Goal: Transaction & Acquisition: Purchase product/service

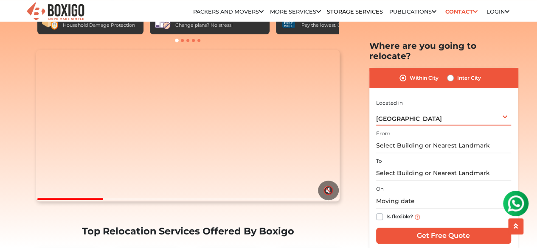
click at [438, 111] on div "[GEOGRAPHIC_DATA] Select City [GEOGRAPHIC_DATA] [GEOGRAPHIC_DATA] [GEOGRAPHIC_D…" at bounding box center [443, 116] width 135 height 18
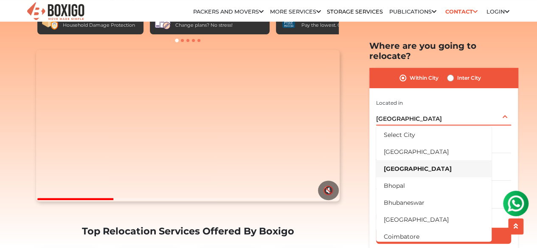
click at [438, 111] on div "[GEOGRAPHIC_DATA] Select City [GEOGRAPHIC_DATA] [GEOGRAPHIC_DATA] [GEOGRAPHIC_D…" at bounding box center [443, 116] width 135 height 18
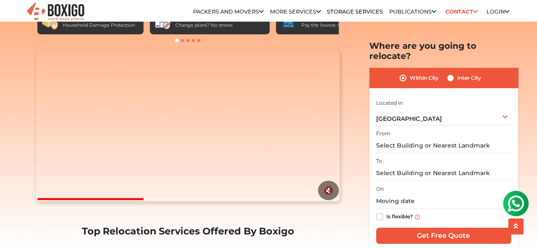
click at [457, 73] on label "Inter City" at bounding box center [469, 78] width 24 height 10
click at [450, 73] on input "Inter City" at bounding box center [450, 77] width 7 height 8
radio input "true"
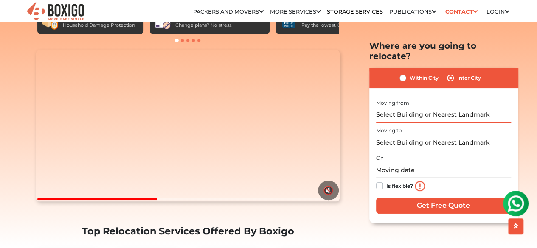
click at [431, 107] on input "text" at bounding box center [443, 114] width 135 height 15
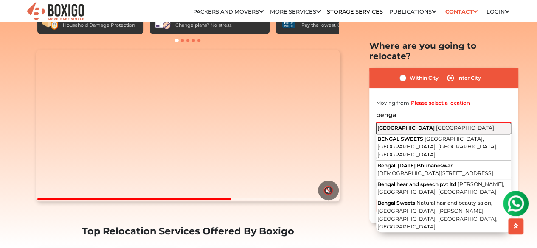
click at [436, 124] on span "[GEOGRAPHIC_DATA]" at bounding box center [465, 127] width 58 height 6
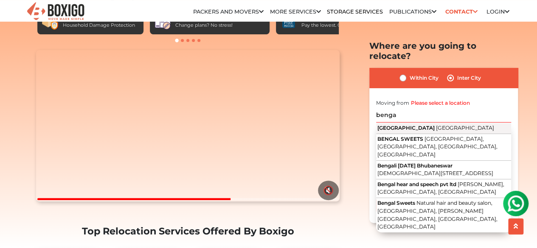
type input "[GEOGRAPHIC_DATA], [GEOGRAPHIC_DATA]"
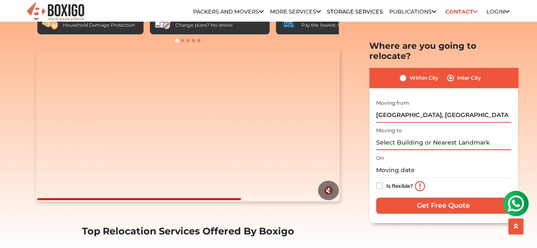
click at [418, 135] on input "text" at bounding box center [443, 142] width 135 height 15
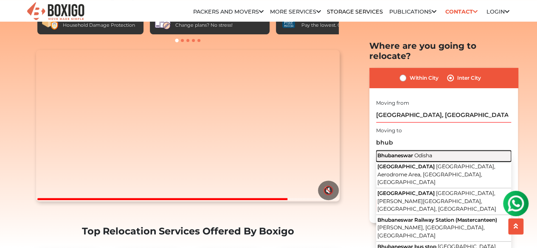
click at [420, 152] on span "Odisha" at bounding box center [423, 155] width 18 height 6
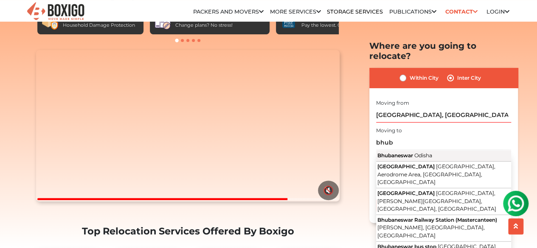
type input "Bhubaneswar, [GEOGRAPHIC_DATA]"
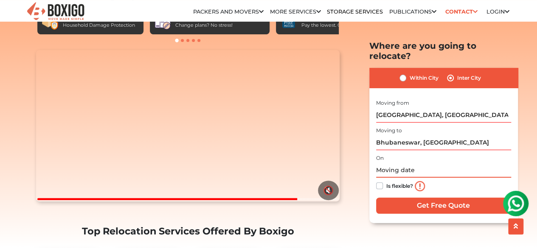
click at [410, 163] on input "text" at bounding box center [443, 170] width 135 height 15
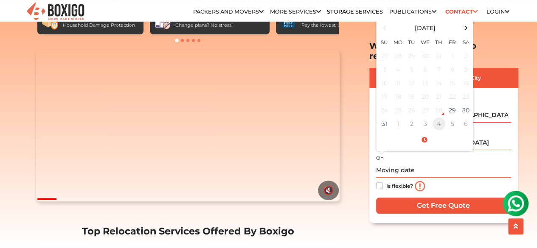
click at [440, 117] on td "4" at bounding box center [439, 124] width 14 height 14
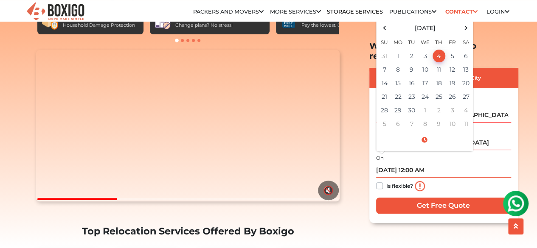
click at [440, 49] on td "4" at bounding box center [439, 56] width 14 height 14
click at [427, 133] on span at bounding box center [424, 140] width 93 height 15
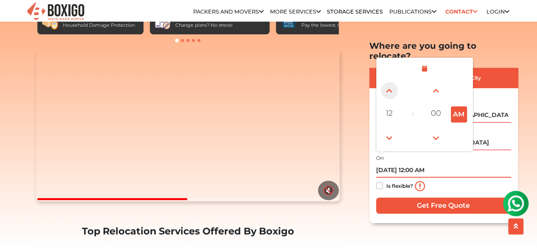
click at [388, 82] on span at bounding box center [389, 90] width 17 height 17
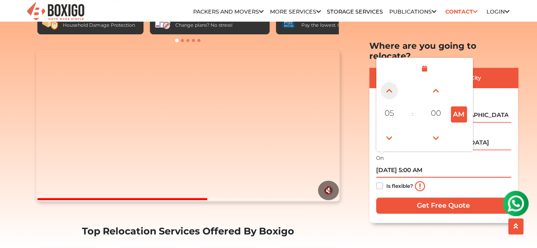
click at [388, 82] on span at bounding box center [389, 90] width 17 height 17
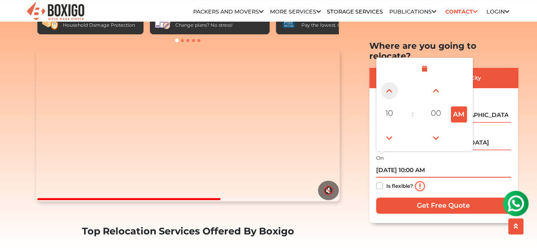
click at [388, 82] on span at bounding box center [389, 90] width 17 height 17
click at [392, 130] on span at bounding box center [389, 138] width 17 height 17
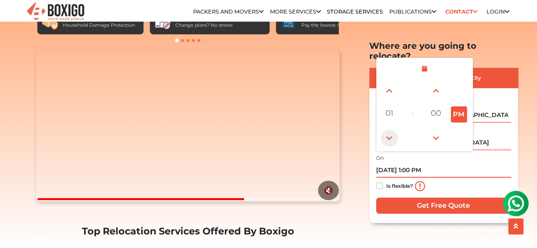
click at [392, 130] on span at bounding box center [389, 138] width 17 height 17
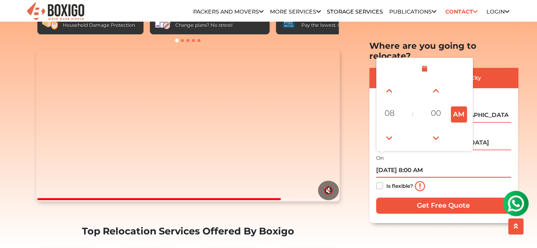
click at [456, 107] on button "AM" at bounding box center [459, 115] width 16 height 16
type input "[DATE] 8:00 PM"
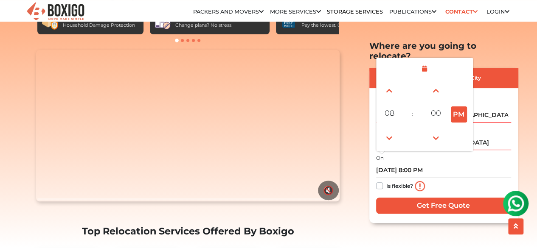
click at [461, 180] on div "Is flexible?" at bounding box center [443, 186] width 135 height 17
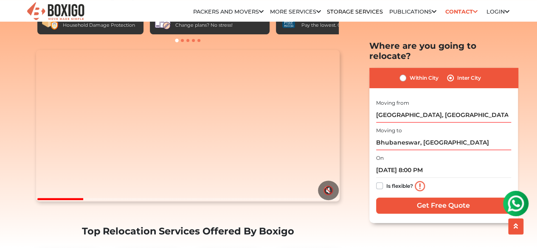
click at [386, 181] on label "Is flexible?" at bounding box center [399, 185] width 27 height 9
click at [380, 181] on input "Is flexible?" at bounding box center [379, 185] width 7 height 8
checkbox input "true"
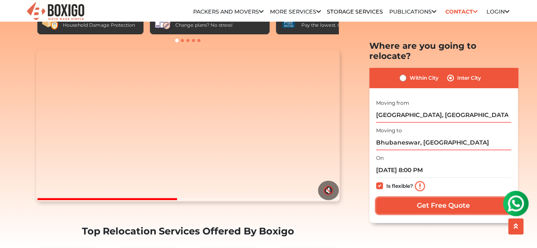
click at [449, 197] on input "Get Free Quote" at bounding box center [443, 205] width 135 height 16
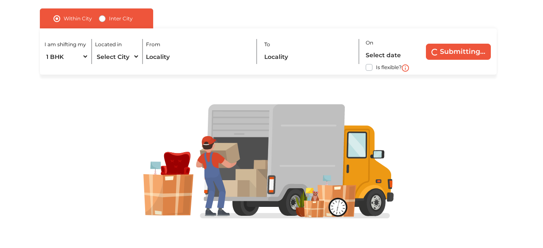
scroll to position [99, 0]
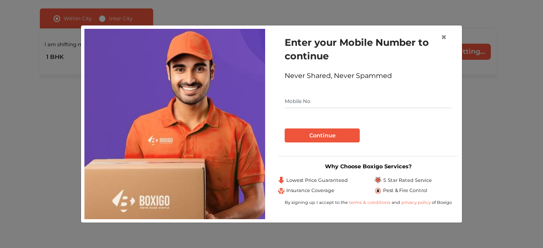
click at [329, 110] on form "Enter your Mobile Number to continue Never Shared, Never Spammed Continue" at bounding box center [368, 89] width 167 height 107
click at [330, 102] on input "text" at bounding box center [368, 102] width 167 height 14
type input "9591200285"
click at [332, 134] on button "Continue" at bounding box center [322, 136] width 75 height 14
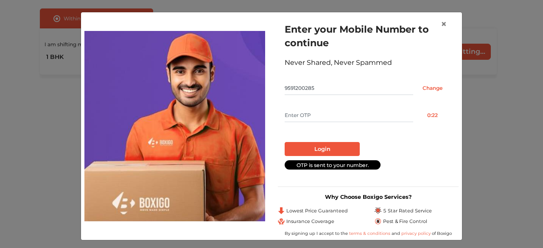
click at [343, 109] on input "text" at bounding box center [349, 116] width 129 height 14
type input "9255"
click at [312, 151] on button "Login" at bounding box center [322, 149] width 75 height 14
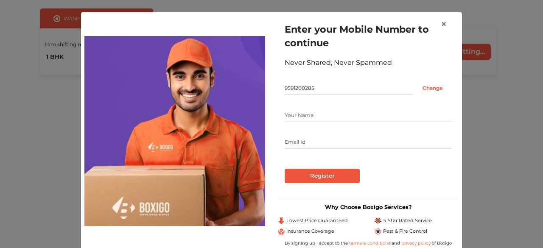
click at [340, 123] on div at bounding box center [368, 129] width 167 height 41
click at [343, 112] on input "text" at bounding box center [368, 116] width 167 height 14
type input "K Manjunath"
type input "manjunath.kmpl@gmail.com"
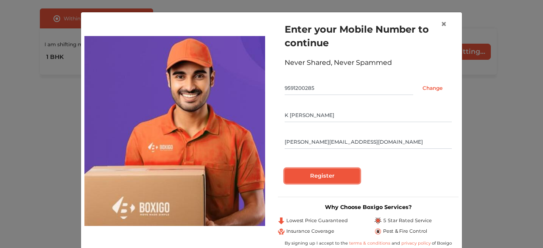
click at [318, 173] on input "Register" at bounding box center [322, 176] width 75 height 14
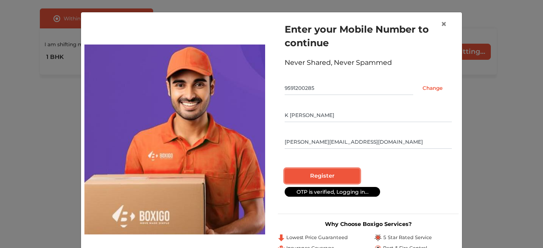
radio input "false"
radio input "true"
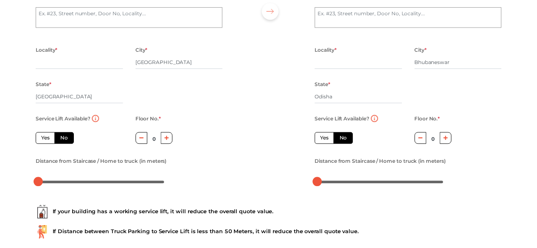
scroll to position [55, 0]
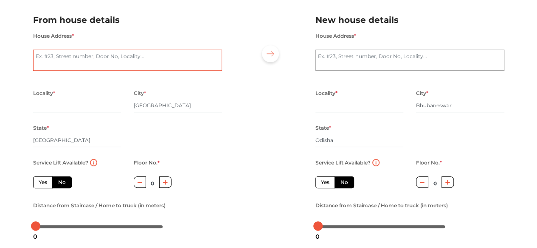
click at [135, 64] on textarea "House Address *" at bounding box center [127, 60] width 189 height 21
type textarea "G"
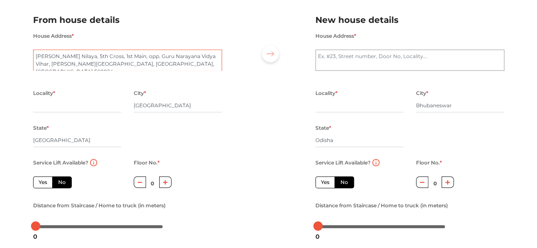
type textarea "Sri Kalabyraveshwara Nilaya, 5th Cross, 1st Main, opp. Guru Narayana Vidya Viha…"
click at [94, 109] on input "text" at bounding box center [77, 106] width 88 height 14
type input "B"
type input "b"
type input "N"
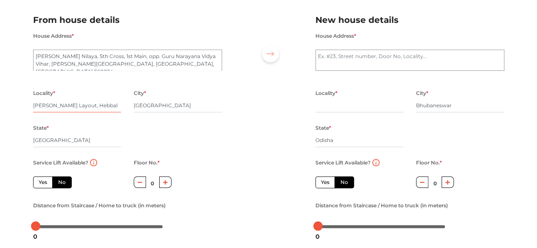
type input "Bayanna Layout, Hebbal"
click at [80, 140] on input "[GEOGRAPHIC_DATA]" at bounding box center [77, 141] width 88 height 14
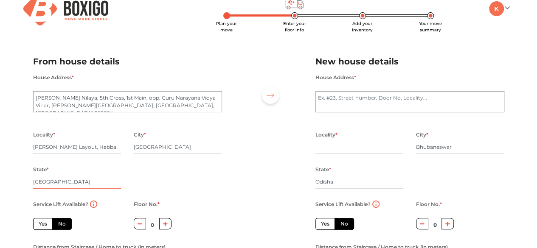
scroll to position [0, 0]
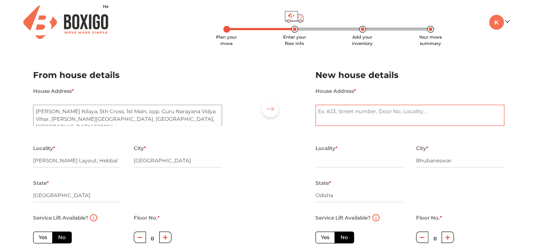
click at [348, 113] on textarea "House Address *" at bounding box center [409, 115] width 189 height 21
type textarea "S"
drag, startPoint x: 355, startPoint y: 112, endPoint x: 261, endPoint y: 116, distance: 93.9
click at [261, 116] on div "From house details House Address * Sri Kalabyraveshwara Nilaya, 5th Cross, 1st …" at bounding box center [269, 175] width 484 height 234
paste textarea "dev Avenue"
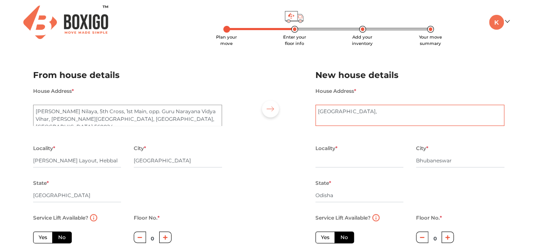
paste textarea "Rd Number 4, Jagannath Nagar, Jharapada, Bhubaneswar, Odisha 751025"
click at [363, 113] on textarea "Mahadev Avenue, Rd Number 4, Jagannath Nagar, Jharapada, Bhubaneswar, Odisha 75…" at bounding box center [409, 115] width 189 height 21
click at [446, 120] on textarea "Mahadev Avenue, 3rd Floor, Rd Number 4, Jagannath Nagar, Jharapada, Bhubaneswar…" at bounding box center [409, 115] width 189 height 21
type textarea "Mahadev Avenue, 3rd Floor, Rd Number 4, Jagannath Nagar, Jharapada, Bhubaneswar…"
click at [340, 165] on input "text" at bounding box center [359, 161] width 88 height 14
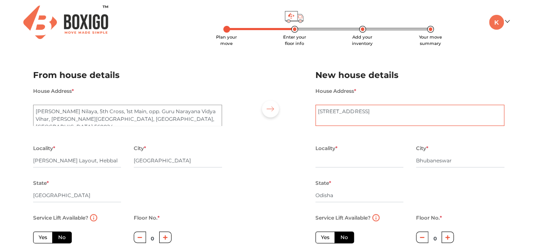
drag, startPoint x: 426, startPoint y: 110, endPoint x: 449, endPoint y: 110, distance: 23.3
click at [449, 110] on textarea "Mahadev Avenue, 3rd Floor, Rd Number 4, Jagannath Nagar, Jharapada, Bhubaneswar…" at bounding box center [409, 115] width 189 height 21
click at [438, 127] on div "House Address * Mahadev Avenue, 3rd Floor, Rd Number 4, Jagannath Nagar, Jharap…" at bounding box center [409, 111] width 189 height 51
drag, startPoint x: 428, startPoint y: 112, endPoint x: 345, endPoint y: 121, distance: 83.7
click at [345, 121] on textarea "Mahadev Avenue, 3rd Floor, Rd Number 4, Jagannath Nagar, Jharapada, Bhubaneswar…" at bounding box center [409, 115] width 189 height 21
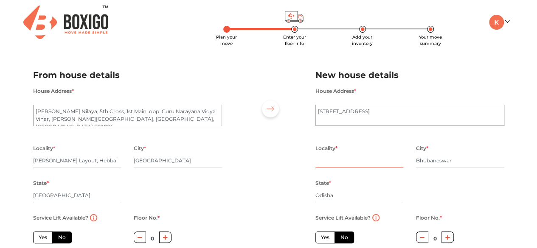
click at [334, 164] on input "text" at bounding box center [359, 161] width 88 height 14
paste input "Jagannath Nagar, Jharapada"
type input "Jagannath Nagar, Jharapada"
click at [455, 180] on div "Locality * Jagannath Nagar, Jharapada City * Bhubaneswar State * Odisha Pincode…" at bounding box center [410, 178] width 202 height 70
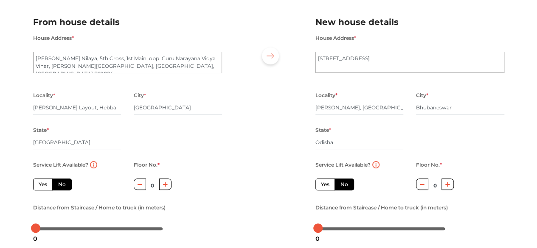
scroll to position [70, 0]
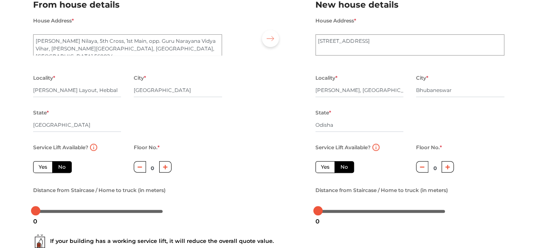
click at [446, 168] on icon "button" at bounding box center [447, 167] width 5 height 5
click at [421, 170] on icon "button" at bounding box center [422, 167] width 5 height 5
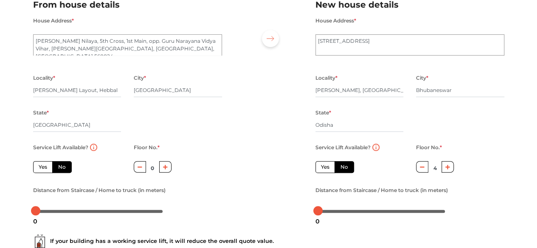
type input "3"
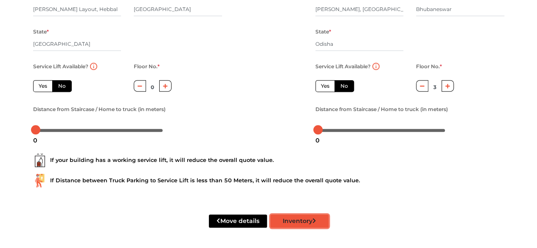
click at [297, 217] on button "Inventory" at bounding box center [299, 221] width 58 height 13
radio input "true"
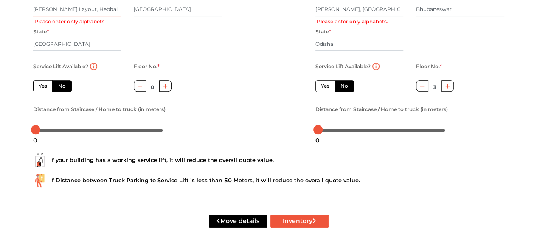
scroll to position [82, 0]
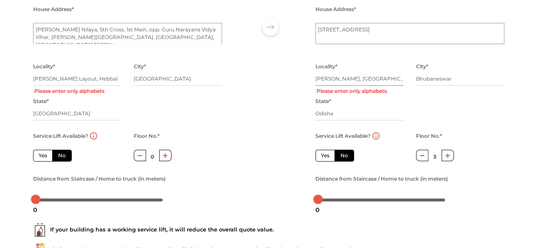
click at [362, 81] on input "Jagannath Nagar, Jharapada" at bounding box center [359, 79] width 88 height 14
type input "Jagannath Nagar,Jharapada"
radio input "true"
type input "Jagannath Nagar Jharapada"
click at [74, 80] on input "Bayanna Layout, Hebbal" at bounding box center [77, 79] width 88 height 14
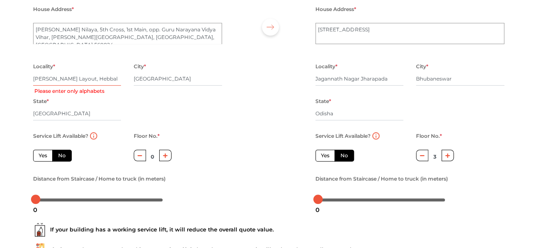
type input "Bayanna Layout Hebbal"
radio input "true"
type input "Bayanna Layout Hebbal"
click at [203, 128] on div "Locality * Bayanna Layout Hebbal City * Bengaluru State * Karnataka Pincode *" at bounding box center [128, 96] width 202 height 70
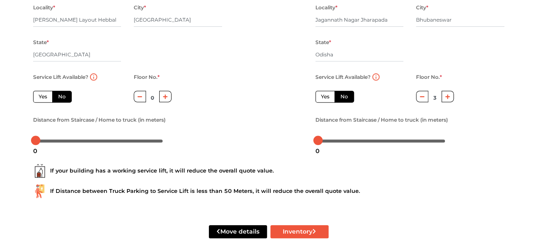
scroll to position [153, 0]
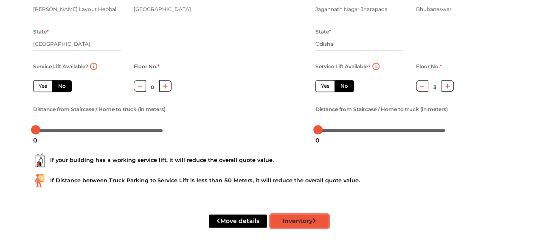
click at [299, 218] on button "Inventory" at bounding box center [299, 221] width 58 height 13
radio input "true"
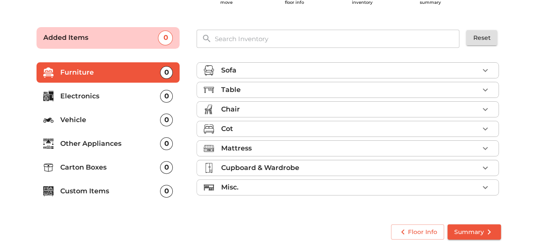
scroll to position [41, 0]
click at [298, 85] on div "Table" at bounding box center [350, 90] width 258 height 10
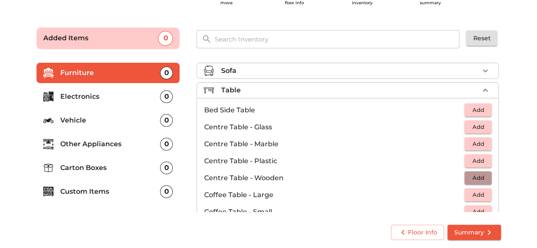
click at [483, 174] on button "Add" at bounding box center [477, 177] width 27 height 13
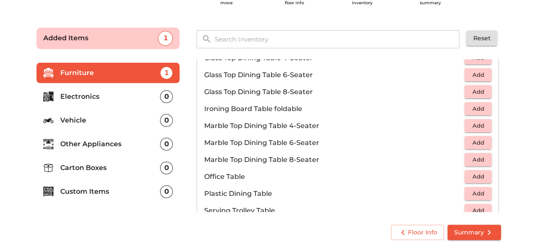
scroll to position [354, 0]
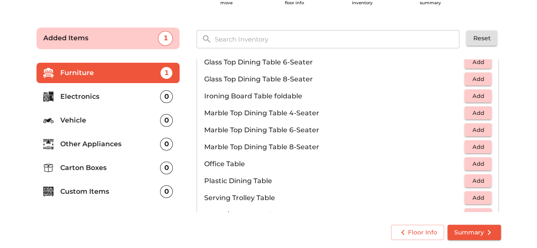
click at [93, 97] on p "Electronics" at bounding box center [110, 97] width 100 height 10
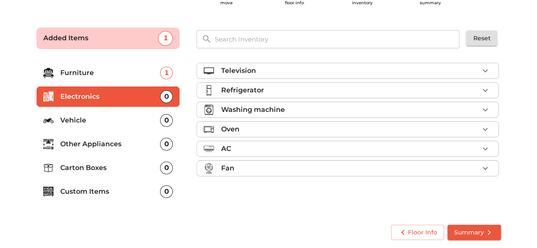
click at [345, 72] on div "Television" at bounding box center [350, 71] width 258 height 10
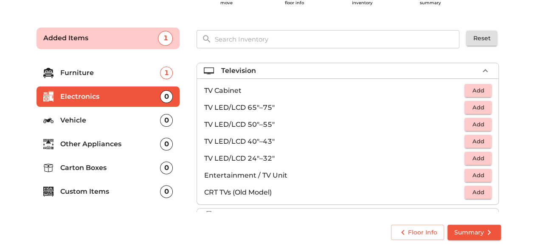
click at [477, 159] on span "Add" at bounding box center [478, 159] width 19 height 10
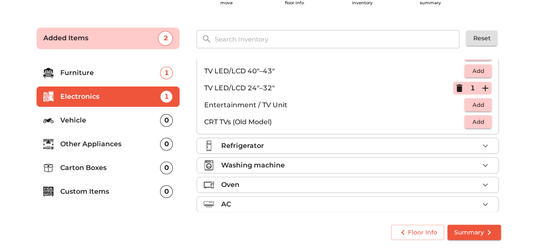
click at [274, 147] on div "Refrigerator" at bounding box center [350, 146] width 258 height 10
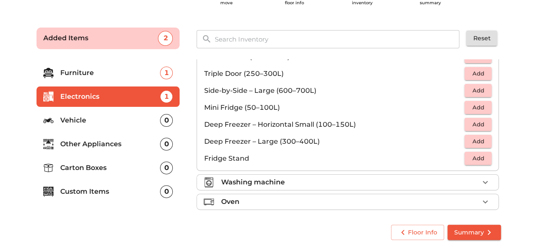
scroll to position [0, 0]
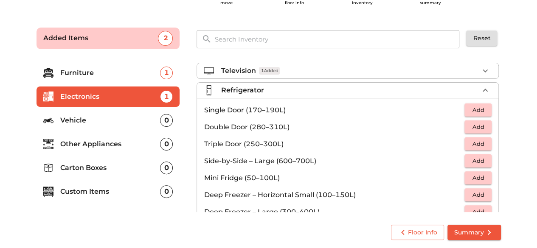
click at [469, 107] on span "Add" at bounding box center [478, 110] width 19 height 10
click at [310, 88] on div "Refrigerator 1 Added" at bounding box center [350, 90] width 258 height 10
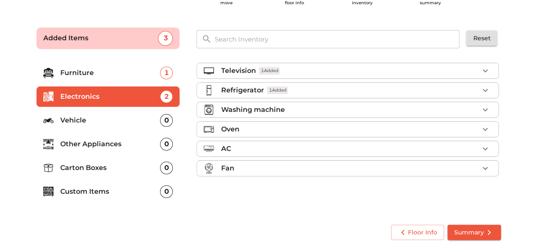
click at [253, 105] on p "Washing machine" at bounding box center [253, 110] width 64 height 10
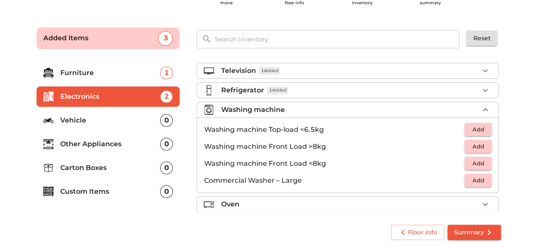
click at [469, 162] on span "Add" at bounding box center [478, 164] width 19 height 10
click at [325, 106] on div "Washing machine 1 Added" at bounding box center [350, 110] width 258 height 10
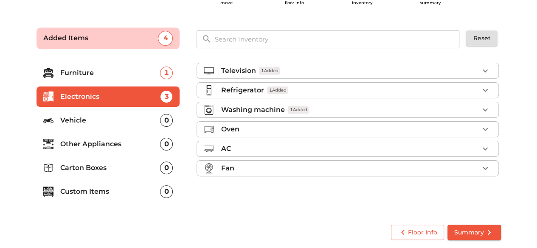
click at [289, 133] on div "Oven" at bounding box center [350, 129] width 258 height 10
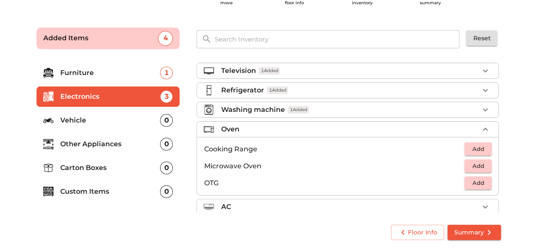
click at [289, 133] on div "Oven" at bounding box center [350, 129] width 258 height 10
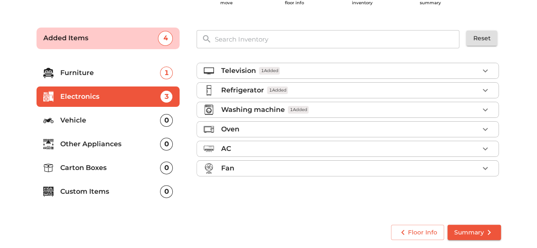
click at [276, 150] on div "AC" at bounding box center [350, 149] width 258 height 10
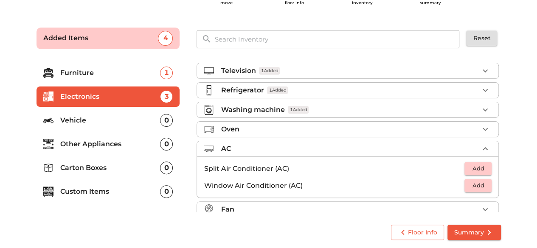
click at [276, 150] on div "AC" at bounding box center [350, 149] width 258 height 10
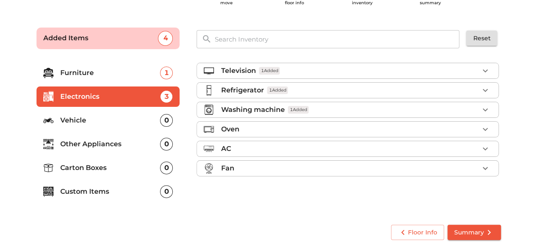
click at [261, 166] on div "Fan" at bounding box center [350, 168] width 258 height 10
click at [471, 204] on span "Add" at bounding box center [478, 205] width 19 height 10
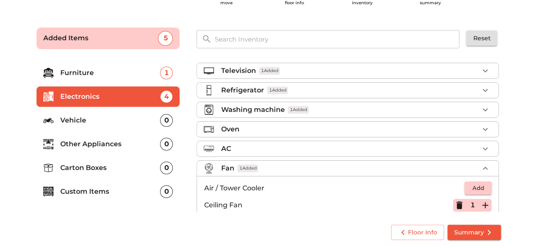
click at [382, 168] on div "Fan 1 Added" at bounding box center [350, 168] width 258 height 10
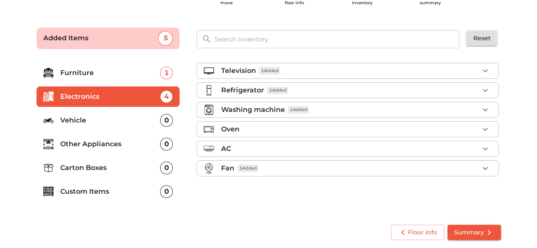
click at [85, 114] on li "Vehicle 0" at bounding box center [107, 120] width 143 height 20
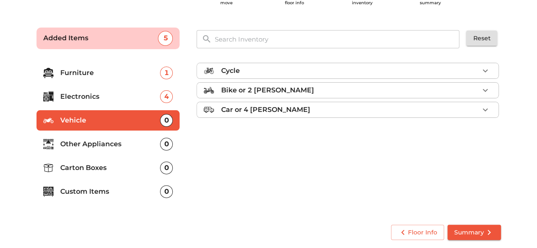
click at [100, 146] on p "Other Appliances" at bounding box center [110, 144] width 100 height 10
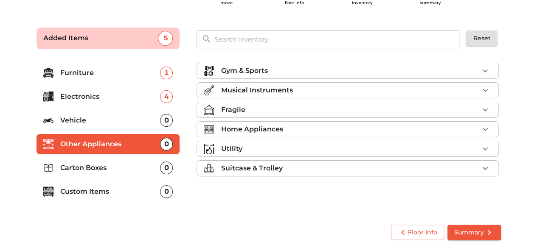
click at [310, 76] on li "Gym & Sports" at bounding box center [347, 70] width 301 height 15
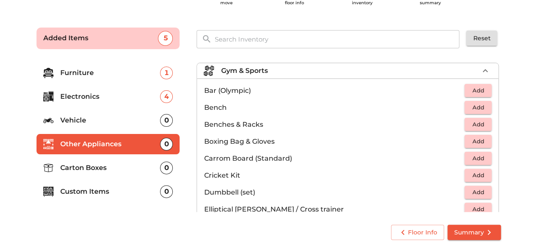
click at [307, 75] on div "Gym & Sports" at bounding box center [350, 71] width 258 height 10
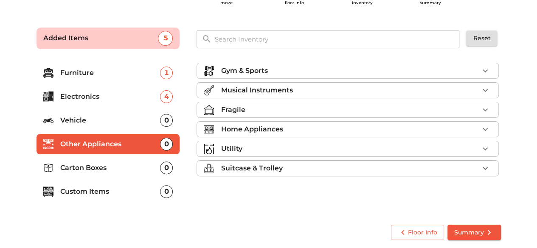
click at [250, 90] on p "Musical Instruments" at bounding box center [257, 90] width 72 height 10
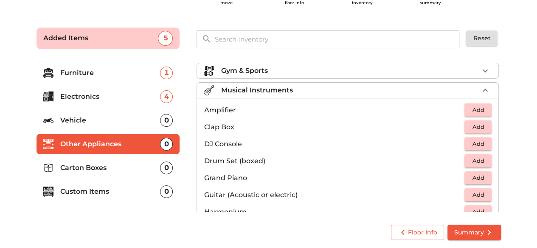
click at [250, 90] on p "Musical Instruments" at bounding box center [257, 90] width 72 height 10
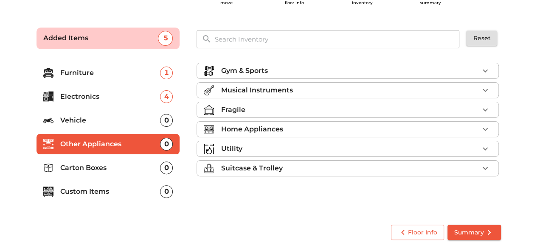
click at [284, 132] on div "Home Appliances" at bounding box center [350, 129] width 258 height 10
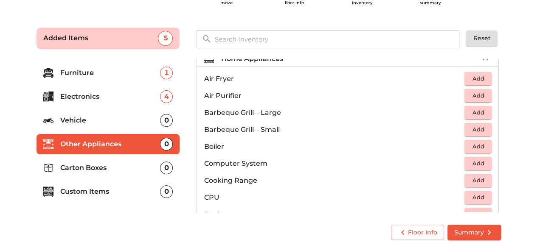
scroll to position [141, 0]
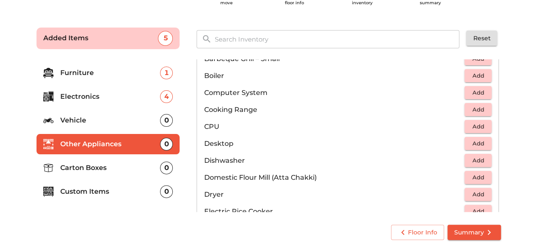
click at [475, 125] on span "Add" at bounding box center [478, 127] width 19 height 10
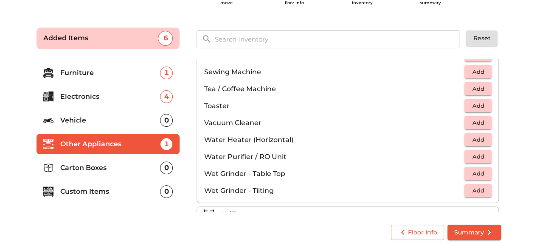
scroll to position [587, 0]
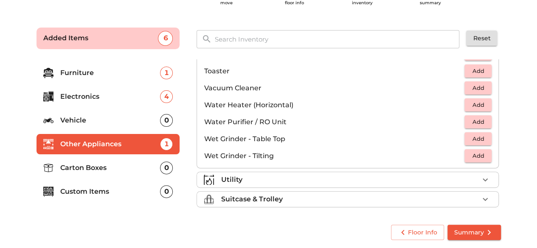
click at [479, 135] on span "Add" at bounding box center [478, 139] width 19 height 10
click at [474, 118] on span "Add" at bounding box center [478, 122] width 19 height 10
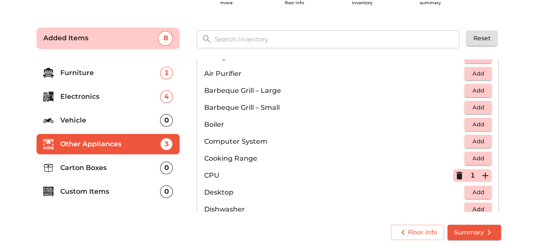
scroll to position [22, 0]
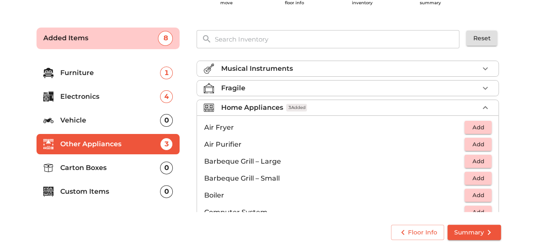
click at [277, 103] on p "Home Appliances" at bounding box center [252, 108] width 62 height 10
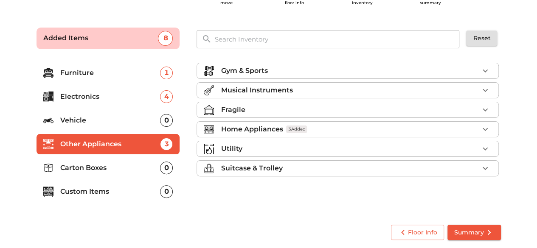
scroll to position [0, 0]
click at [259, 145] on div "Utility" at bounding box center [350, 149] width 258 height 10
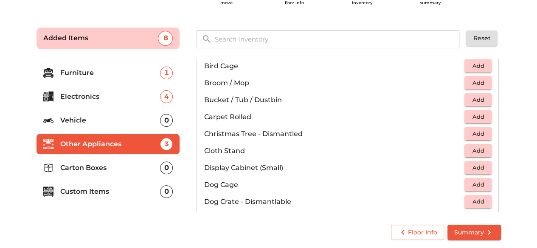
scroll to position [70, 0]
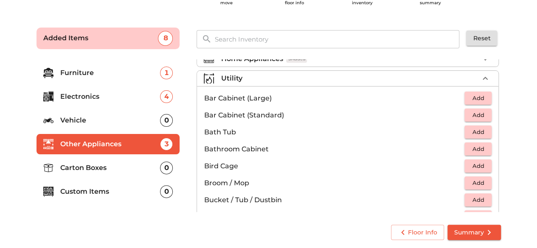
click at [241, 78] on div "Utility" at bounding box center [350, 78] width 258 height 10
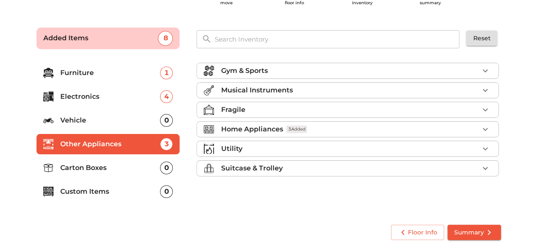
scroll to position [0, 0]
click at [280, 168] on p "Suitcase & Trolley" at bounding box center [252, 168] width 62 height 10
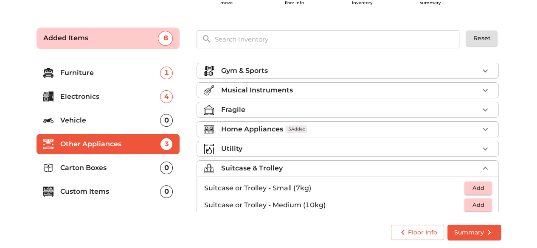
click at [97, 171] on p "Carton Boxes" at bounding box center [110, 168] width 100 height 10
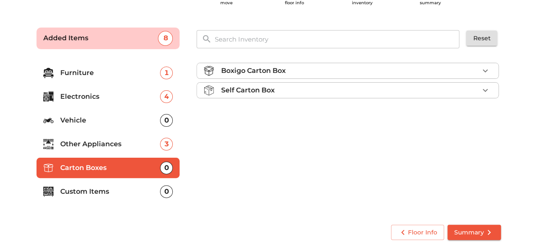
click at [379, 70] on div "Boxigo Carton Box" at bounding box center [350, 71] width 258 height 10
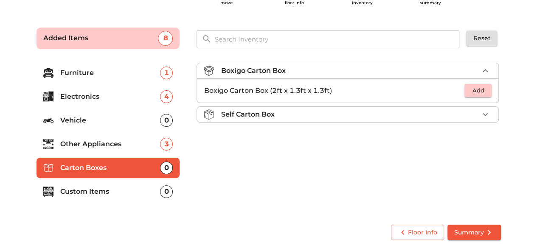
click at [305, 69] on div "Boxigo Carton Box" at bounding box center [350, 71] width 258 height 10
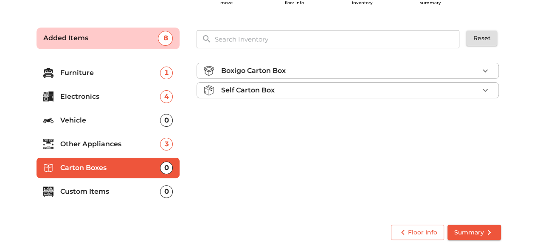
click at [290, 89] on div "Self Carton Box" at bounding box center [350, 90] width 258 height 10
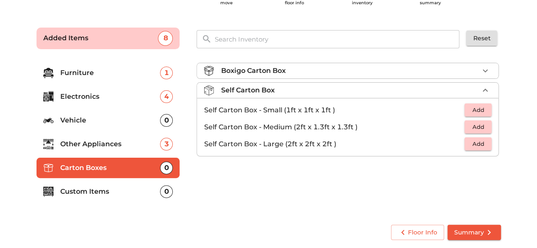
click at [290, 89] on div "Self Carton Box" at bounding box center [350, 90] width 258 height 10
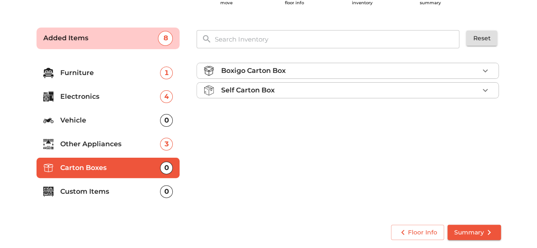
click at [343, 72] on div "Boxigo Carton Box" at bounding box center [350, 71] width 258 height 10
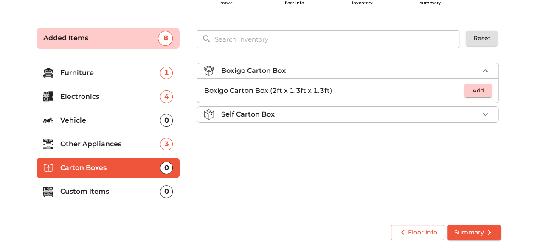
click at [487, 89] on button "Add" at bounding box center [477, 90] width 27 height 13
click at [487, 89] on icon "button" at bounding box center [485, 91] width 10 height 10
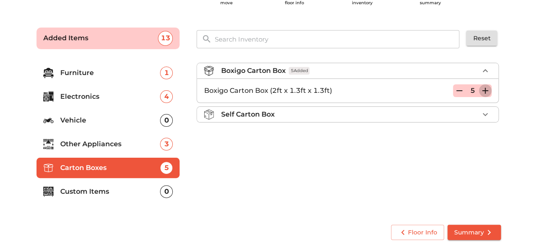
click at [487, 89] on icon "button" at bounding box center [485, 91] width 10 height 10
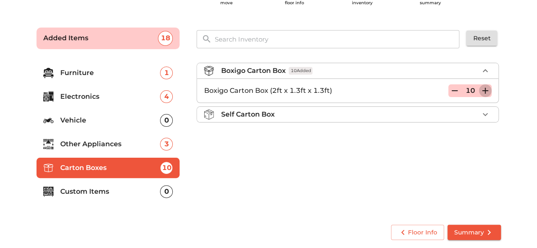
click at [487, 89] on icon "button" at bounding box center [485, 91] width 10 height 10
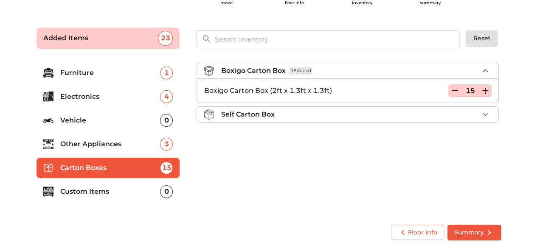
click at [251, 196] on div "Boxigo Carton Box 15 Added Boxigo Carton Box (2ft x 1.3ft x 1.3ft) 15 Self Cart…" at bounding box center [348, 136] width 311 height 160
click at [107, 191] on p "Custom Items" at bounding box center [110, 192] width 100 height 10
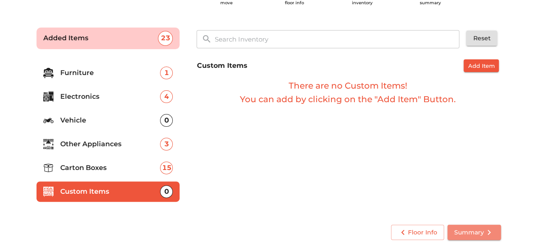
click at [469, 227] on span "Summary" at bounding box center [474, 232] width 40 height 11
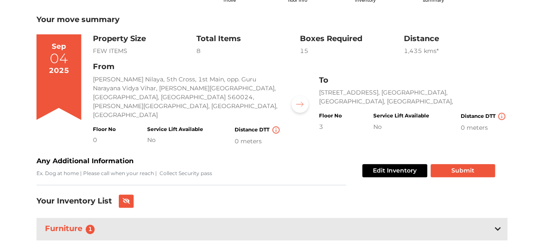
scroll to position [3, 0]
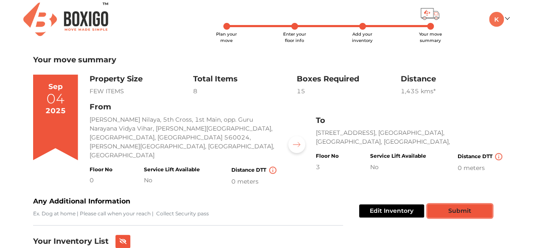
click at [460, 205] on button "Submit" at bounding box center [459, 211] width 65 height 13
